Goal: Task Accomplishment & Management: Manage account settings

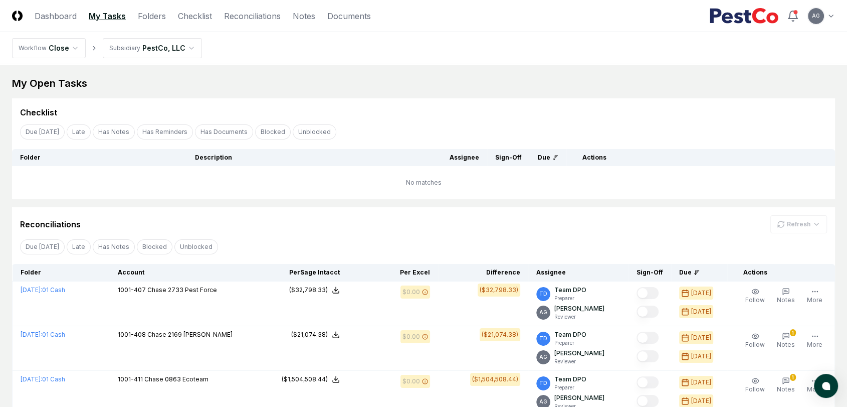
click at [429, 88] on div "My Open Tasks" at bounding box center [423, 83] width 823 height 14
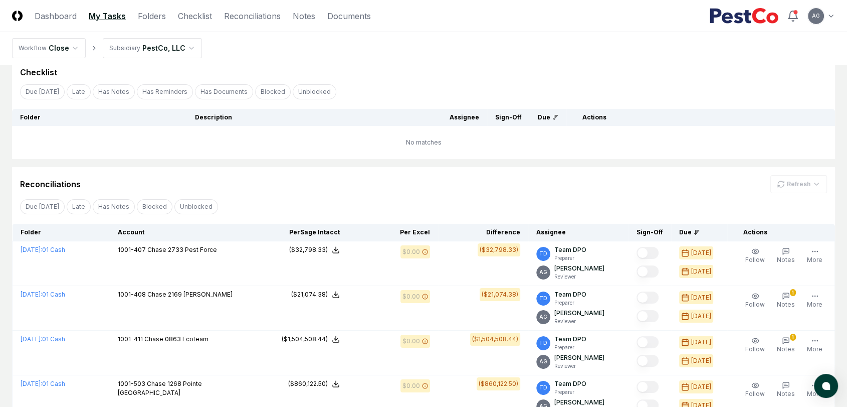
scroll to position [56, 0]
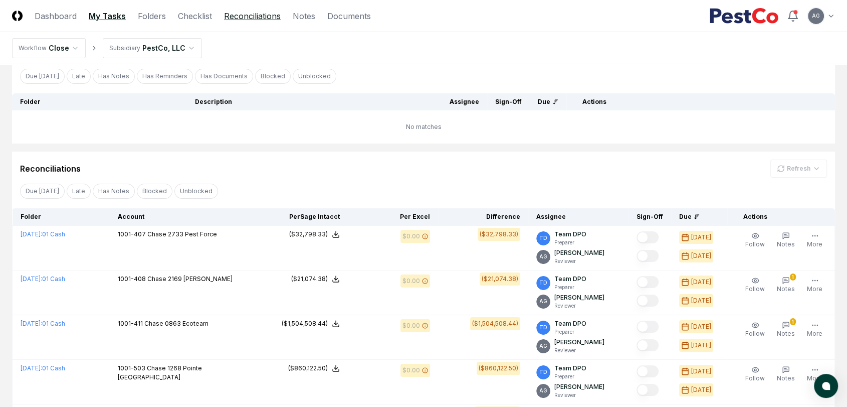
click at [244, 19] on link "Reconciliations" at bounding box center [252, 16] width 57 height 12
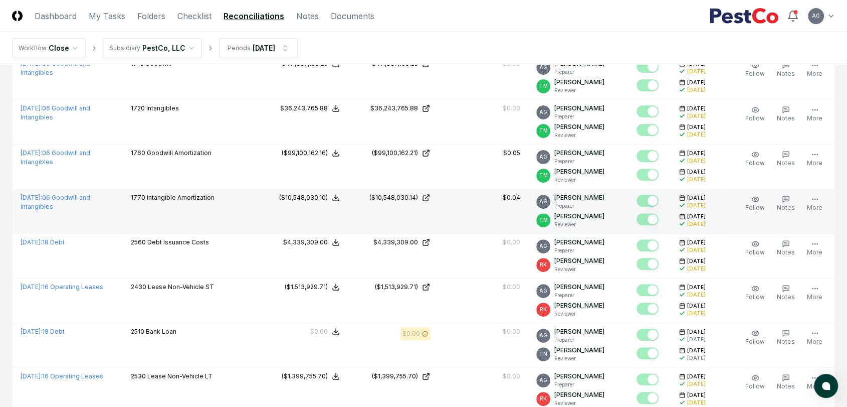
scroll to position [389, 0]
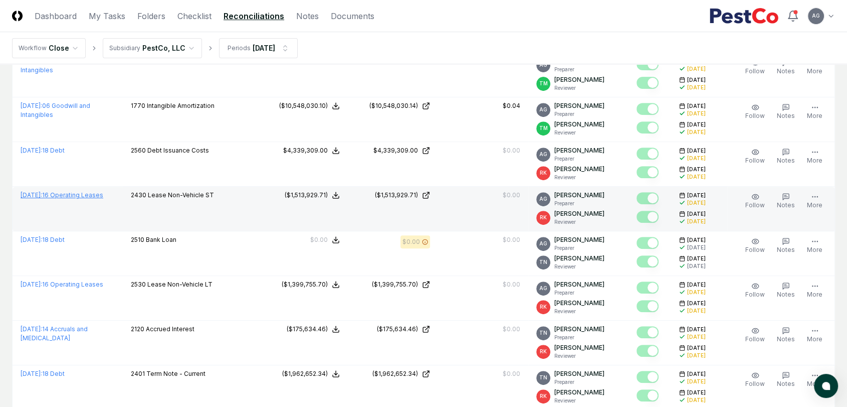
click at [100, 193] on link "[DATE] : 16 Operating Leases" at bounding box center [62, 195] width 83 height 8
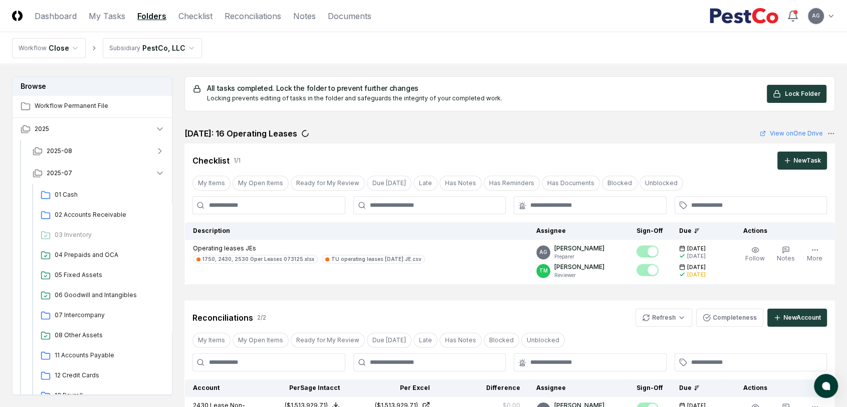
click at [528, 47] on nav "Workflow Close Subsidiary PestCo, LLC" at bounding box center [423, 48] width 847 height 32
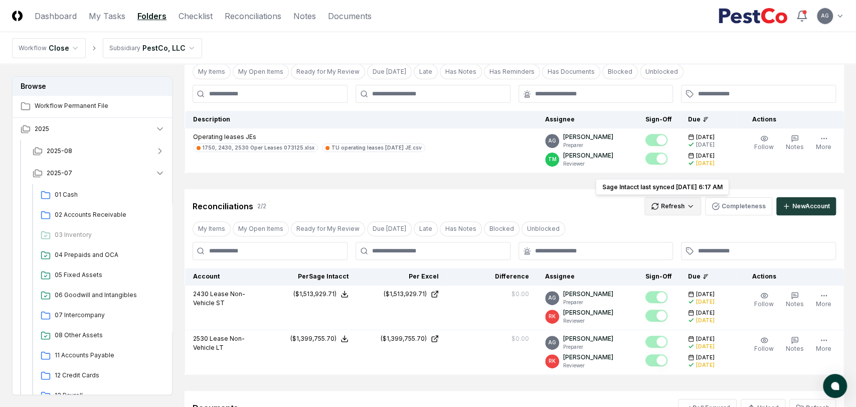
click at [675, 211] on html "CloseCore Dashboard My Tasks Folders Checklist Reconciliations Notes Documents …" at bounding box center [428, 228] width 856 height 679
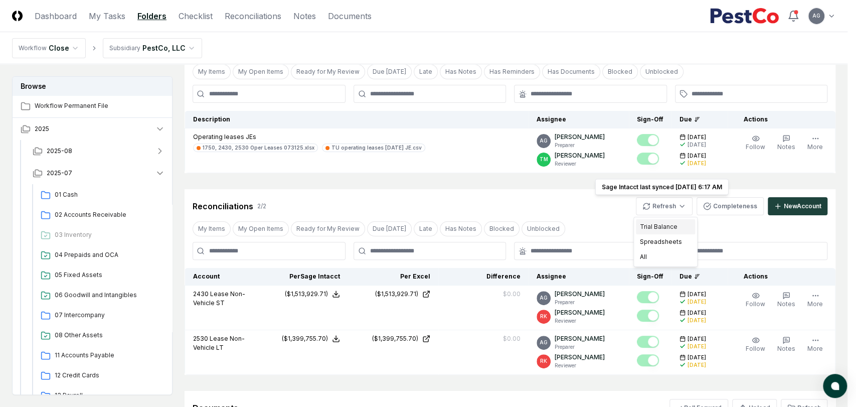
click at [668, 224] on div "Trial Balance" at bounding box center [665, 226] width 59 height 15
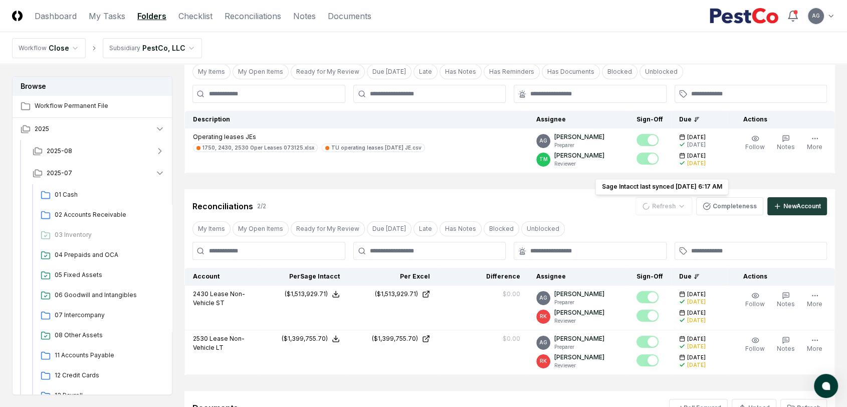
click at [588, 198] on div "Reconciliations 2 / 2 Refresh Sage Intacct last synced [DATE] 6:17 AM Sage Inta…" at bounding box center [509, 206] width 635 height 18
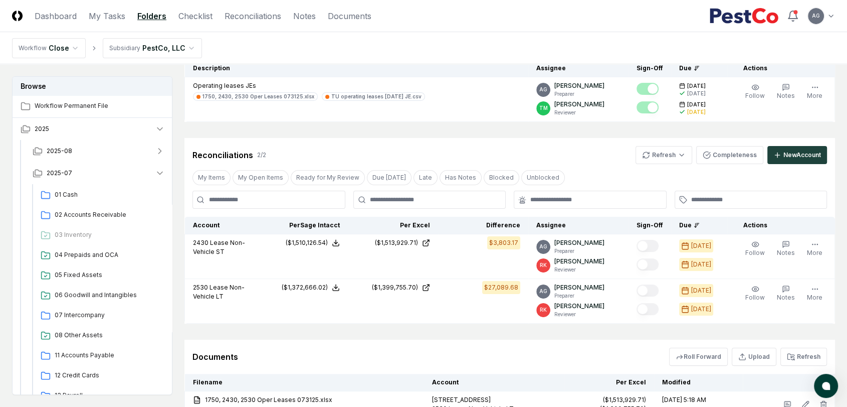
click at [468, 129] on div "Cancel Reassign [DATE]: 16 Operating Leases View on One Drive Checklist 1 / 1 N…" at bounding box center [509, 204] width 651 height 479
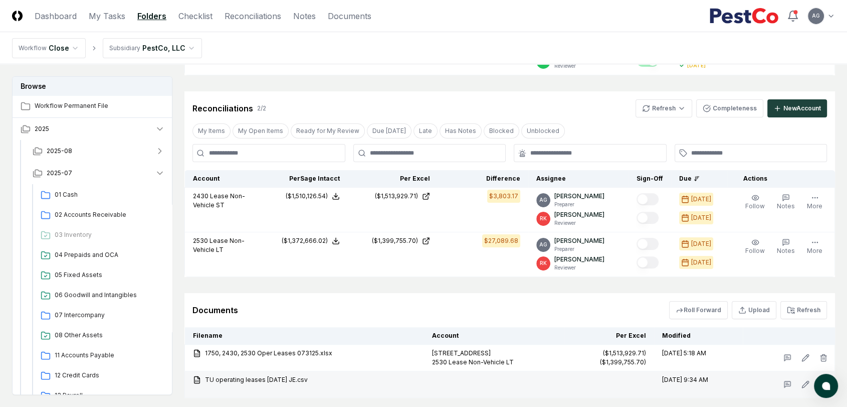
scroll to position [221, 0]
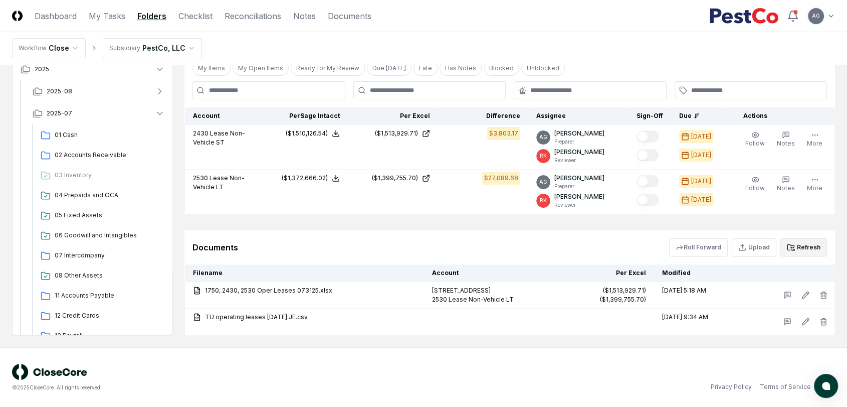
click at [769, 247] on button "Refresh" at bounding box center [803, 247] width 47 height 18
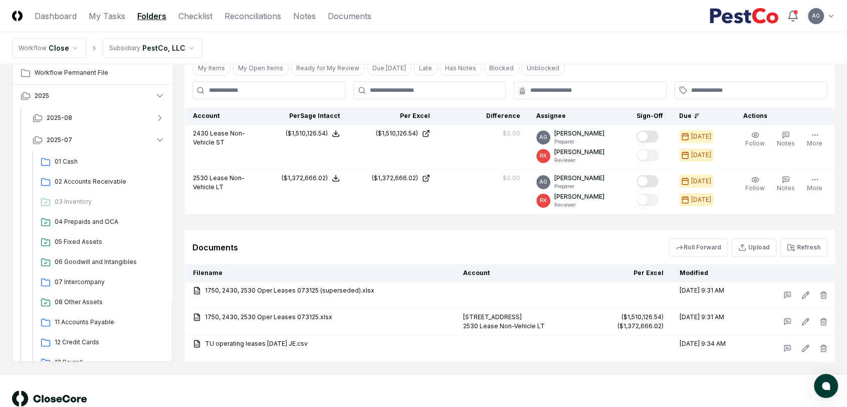
scroll to position [165, 0]
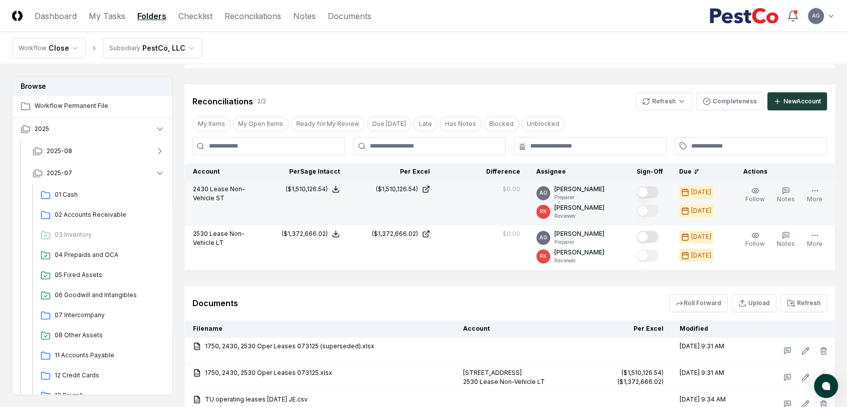
click at [657, 189] on button "Mark complete" at bounding box center [648, 192] width 22 height 12
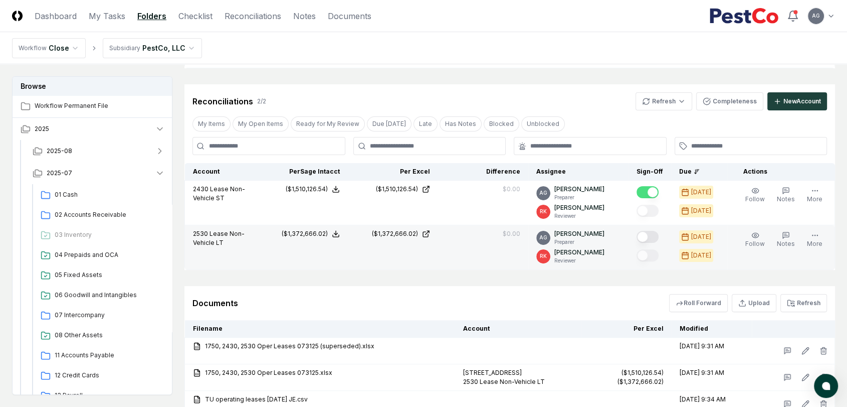
click at [658, 239] on button "Mark complete" at bounding box center [648, 237] width 22 height 12
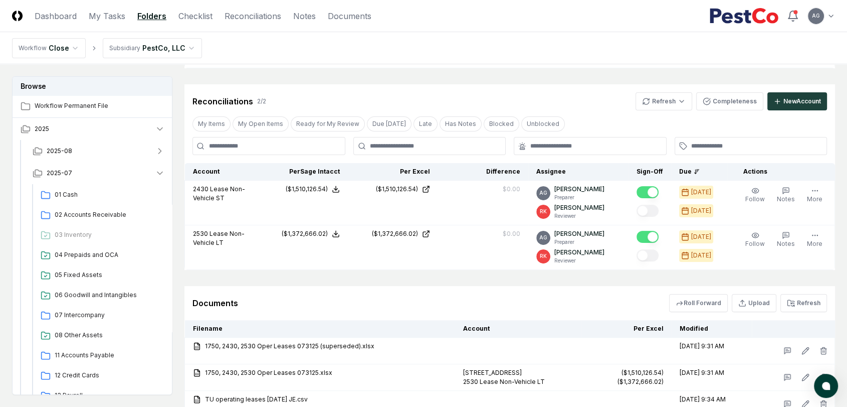
click at [524, 299] on div "Documents Roll Forward Upload Refresh" at bounding box center [509, 303] width 635 height 18
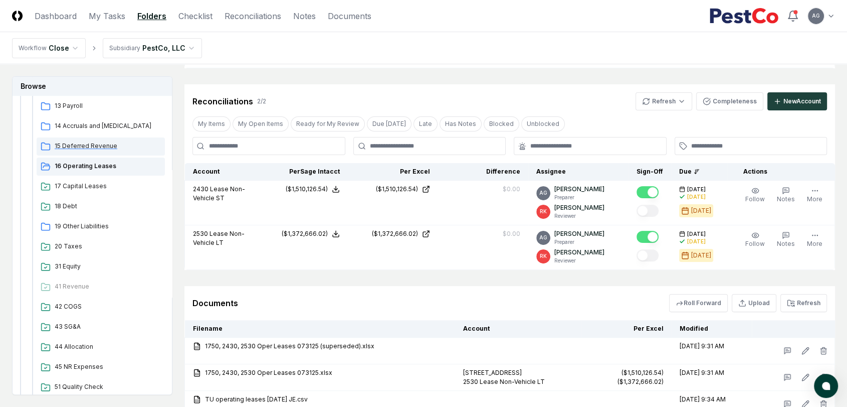
scroll to position [223, 0]
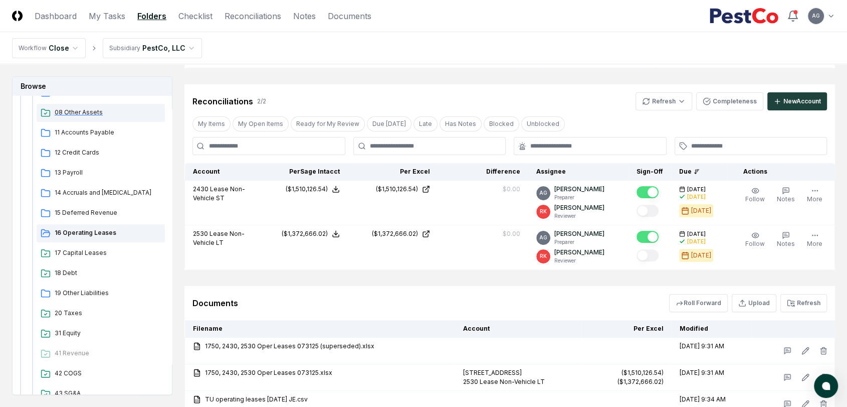
click at [84, 106] on div "08 Other Assets" at bounding box center [101, 113] width 128 height 18
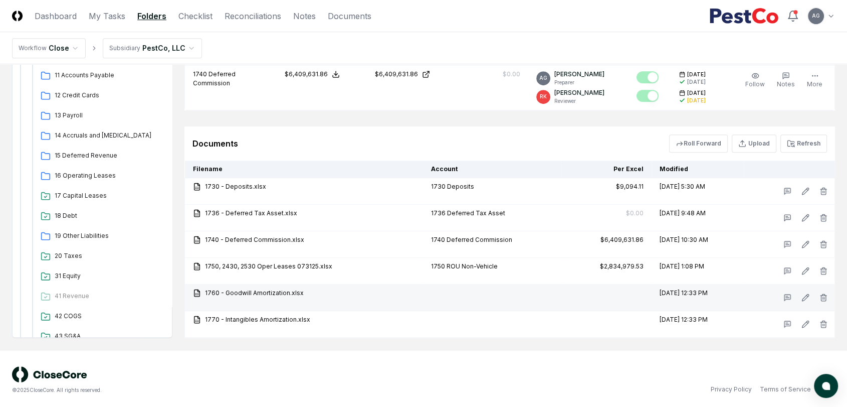
scroll to position [455, 0]
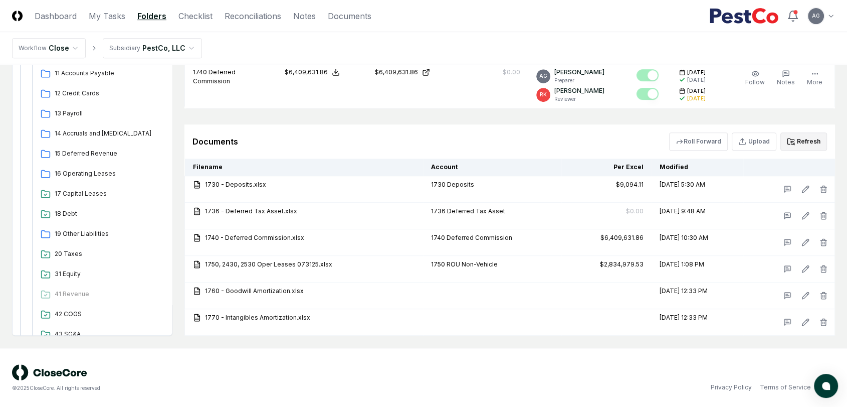
click at [769, 141] on button "Refresh" at bounding box center [803, 141] width 47 height 18
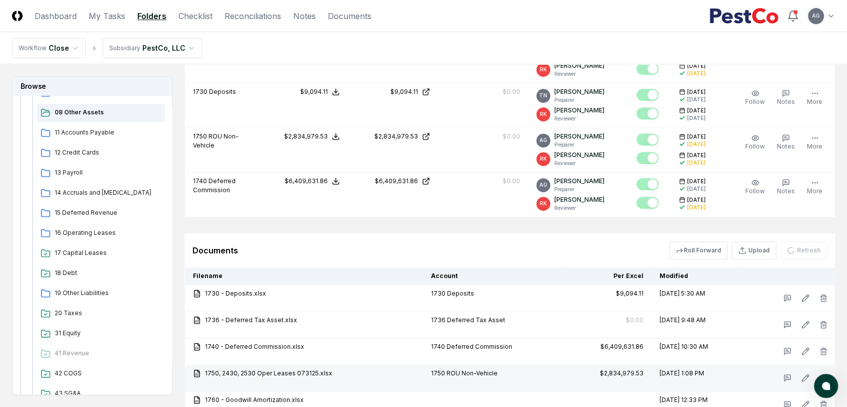
scroll to position [343, 0]
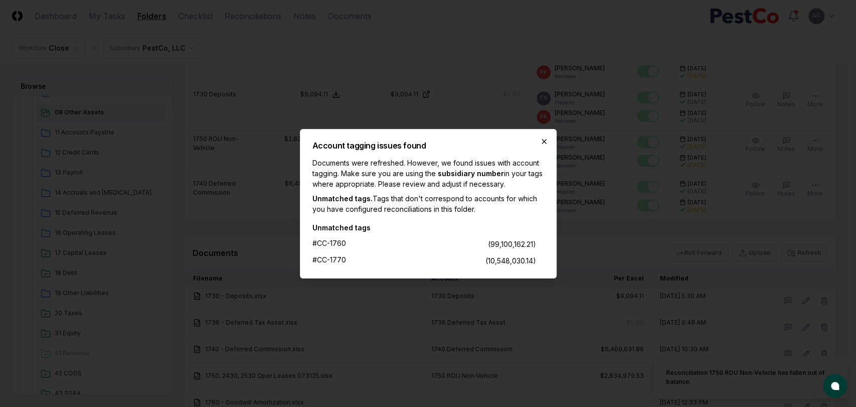
click at [541, 140] on icon "button" at bounding box center [544, 141] width 8 height 8
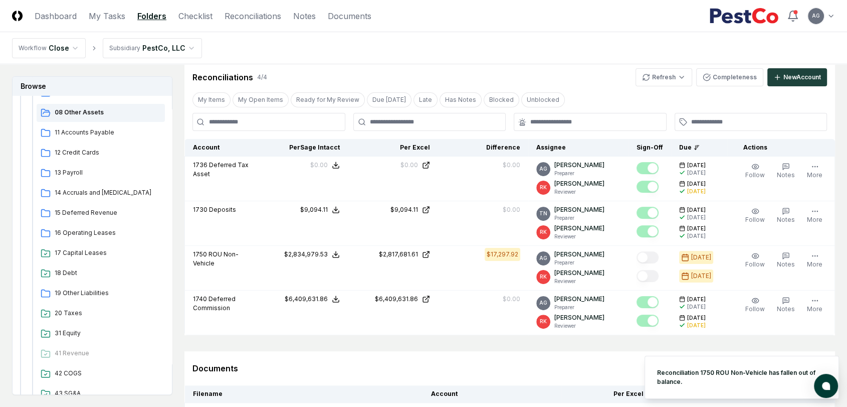
scroll to position [176, 0]
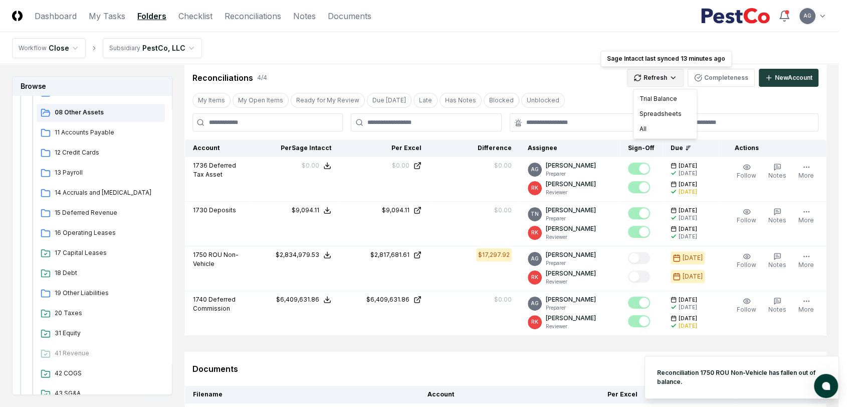
click at [665, 85] on html "CloseCore Dashboard My Tasks Folders Checklist Reconciliations Notes Documents …" at bounding box center [423, 229] width 847 height 811
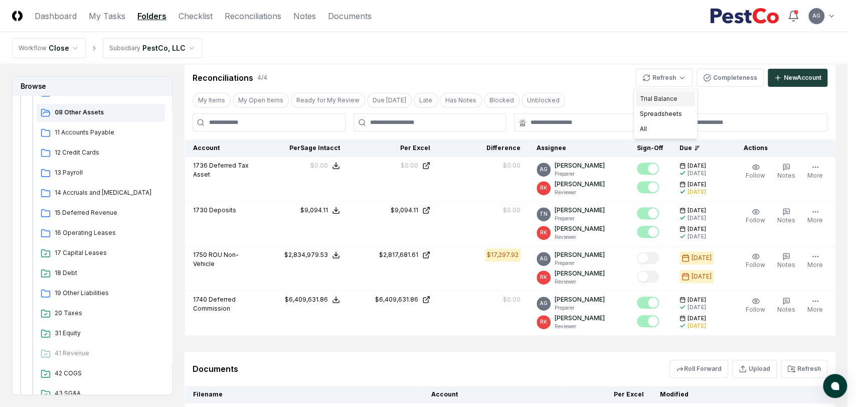
click at [665, 95] on div "Trial Balance" at bounding box center [665, 98] width 59 height 15
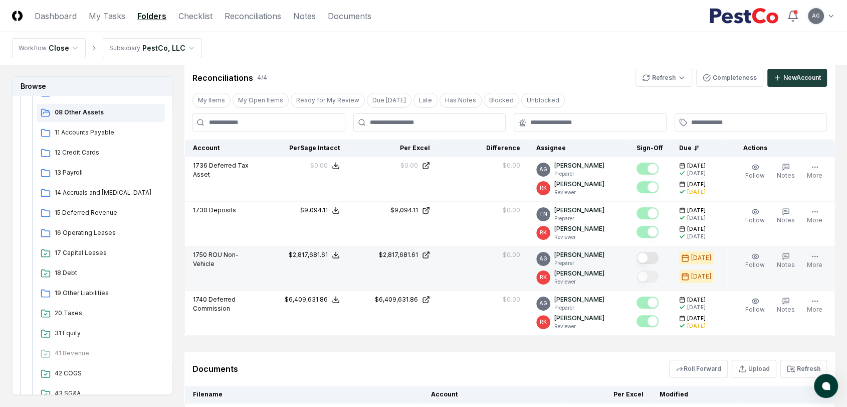
click at [653, 258] on button "Mark complete" at bounding box center [648, 258] width 22 height 12
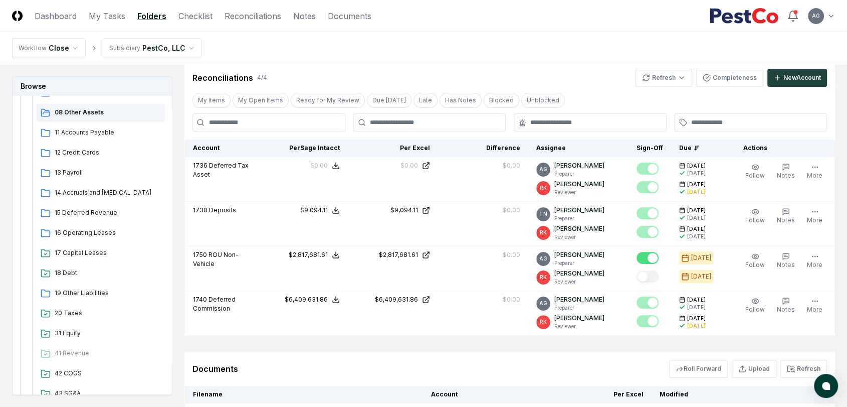
click at [545, 354] on div "Documents Roll Forward Upload Refresh" at bounding box center [509, 368] width 651 height 34
click at [477, 44] on nav "Workflow Close Subsidiary PestCo, LLC" at bounding box center [423, 48] width 847 height 32
click at [116, 19] on link "My Tasks" at bounding box center [107, 16] width 37 height 12
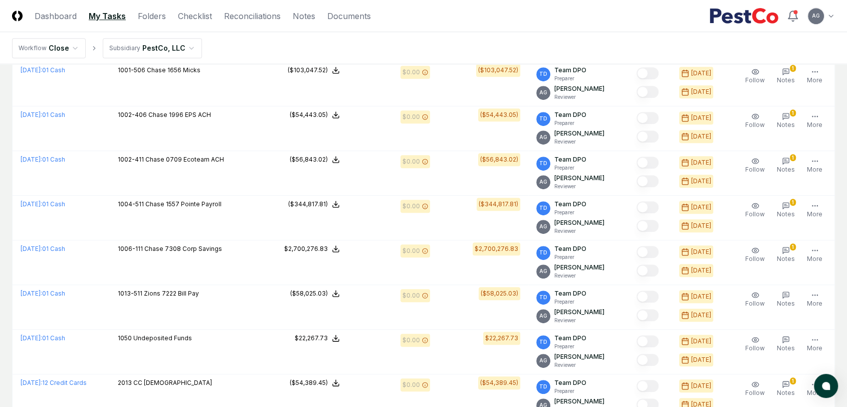
scroll to position [613, 0]
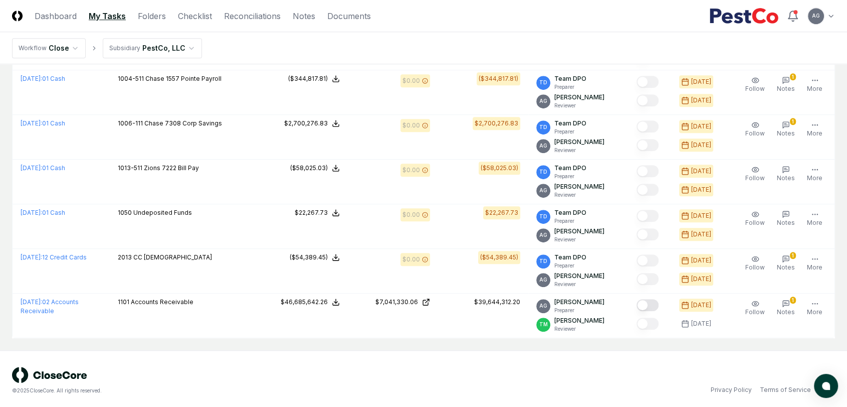
click at [373, 350] on div "© 2025 CloseCore. All rights reserved. Privacy Policy Terms of Service" at bounding box center [423, 380] width 847 height 60
click at [508, 365] on div "© 2025 CloseCore. All rights reserved. Privacy Policy Terms of Service" at bounding box center [423, 380] width 823 height 28
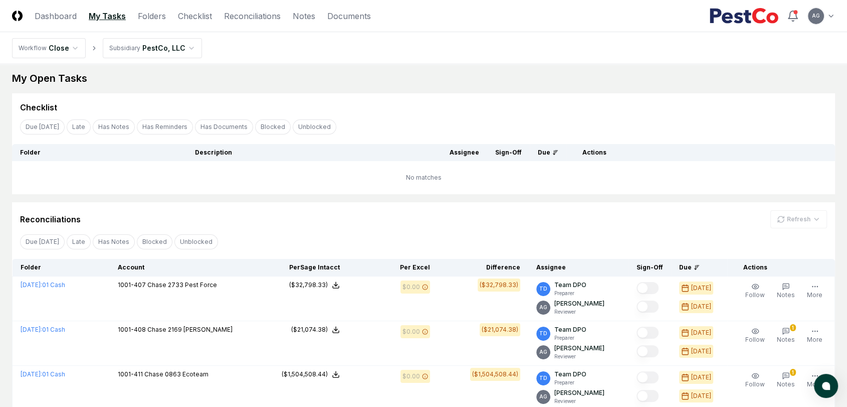
scroll to position [0, 0]
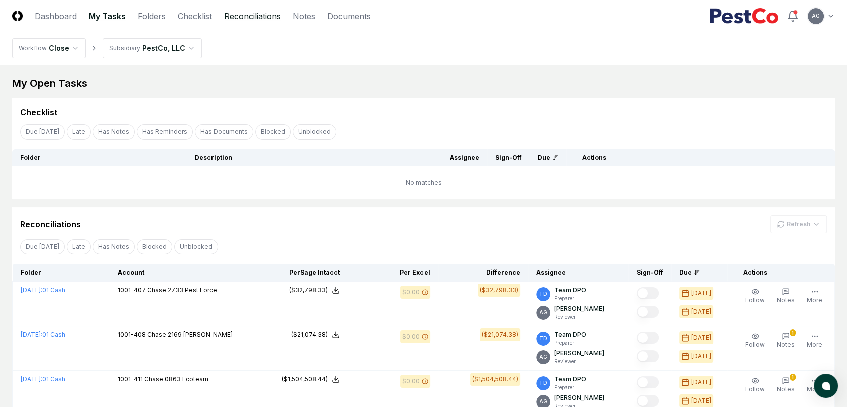
click at [236, 21] on link "Reconciliations" at bounding box center [252, 16] width 57 height 12
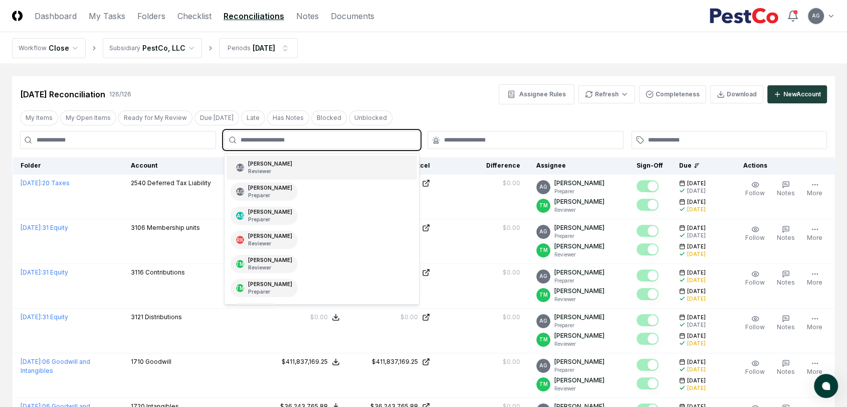
click at [356, 141] on input "text" at bounding box center [327, 139] width 173 height 9
click at [339, 163] on div "AG [PERSON_NAME] Reviewer" at bounding box center [322, 167] width 191 height 24
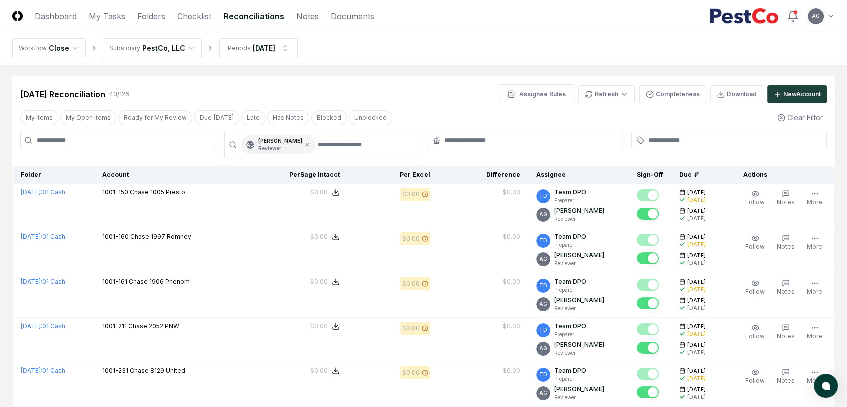
click at [397, 61] on nav "Workflow Close Subsidiary PestCo, LLC Periods [DATE]" at bounding box center [423, 48] width 847 height 32
click at [521, 126] on div "My Items My Open Items Ready for My Review Due [DATE] Late Has Notes Blocked Un…" at bounding box center [423, 117] width 823 height 19
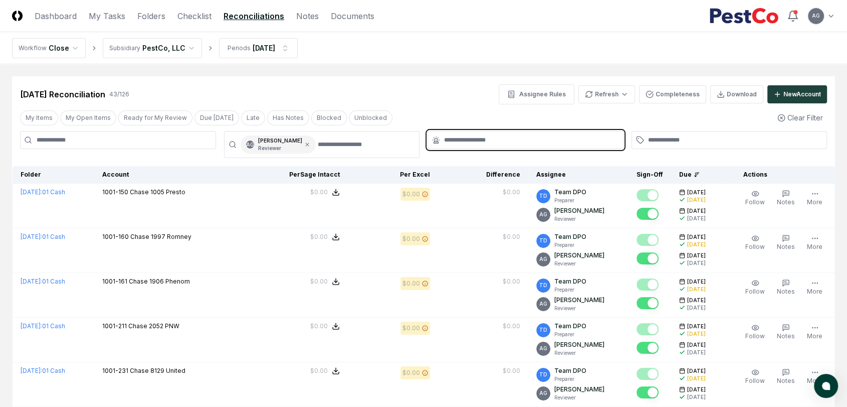
click at [514, 137] on input "text" at bounding box center [530, 139] width 173 height 9
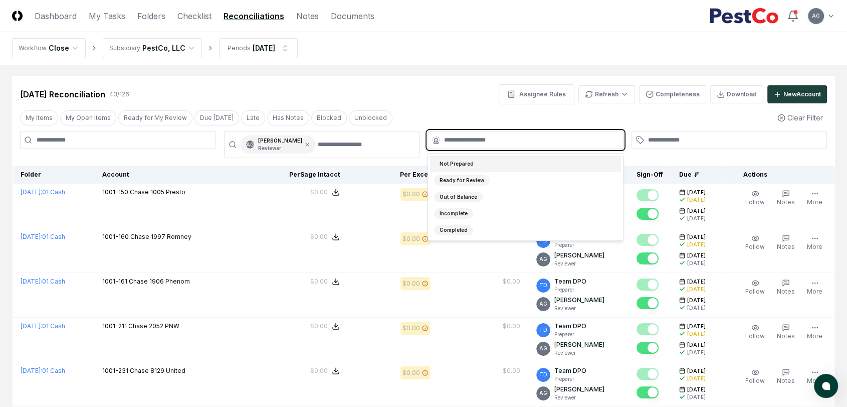
click at [516, 164] on div "Not Prepared" at bounding box center [525, 163] width 191 height 17
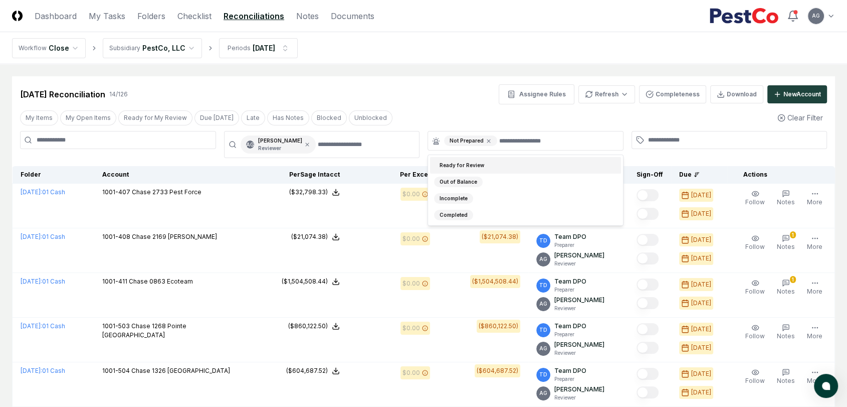
click at [460, 59] on nav "Workflow Close Subsidiary PestCo, LLC Periods [DATE]" at bounding box center [423, 48] width 847 height 32
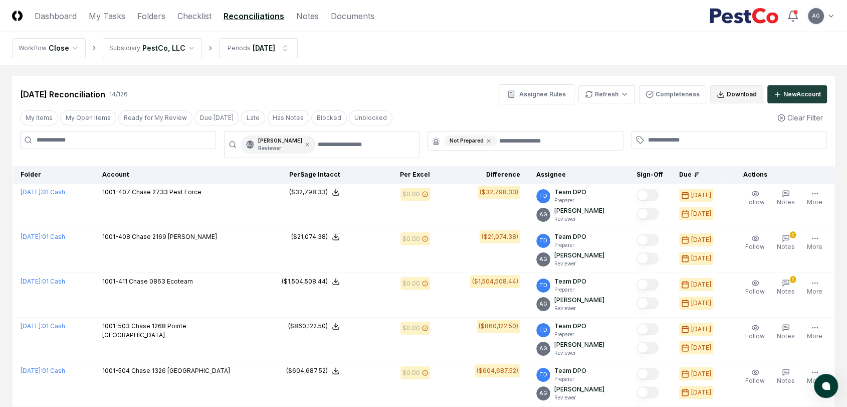
click at [733, 93] on button "Download" at bounding box center [736, 94] width 53 height 18
